Goal: Task Accomplishment & Management: Use online tool/utility

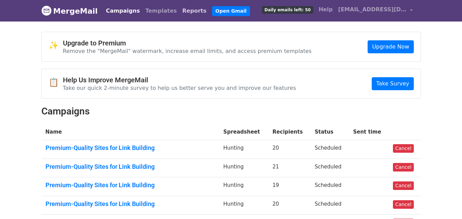
click at [179, 10] on link "Reports" at bounding box center [194, 11] width 30 height 14
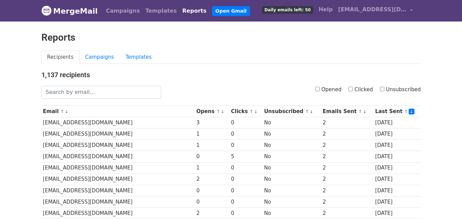
click at [320, 89] on input "Opened" at bounding box center [317, 89] width 4 height 4
checkbox input "true"
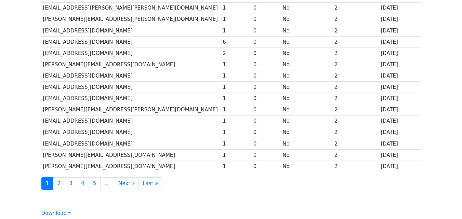
scroll to position [338, 0]
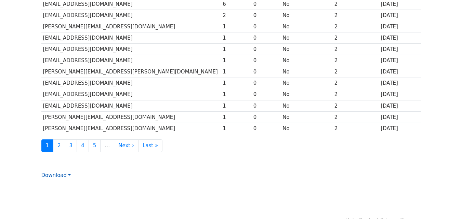
click at [59, 172] on link "Download" at bounding box center [55, 175] width 29 height 6
click at [64, 183] on link "CSV" at bounding box center [69, 188] width 54 height 11
